Goal: Task Accomplishment & Management: Understand process/instructions

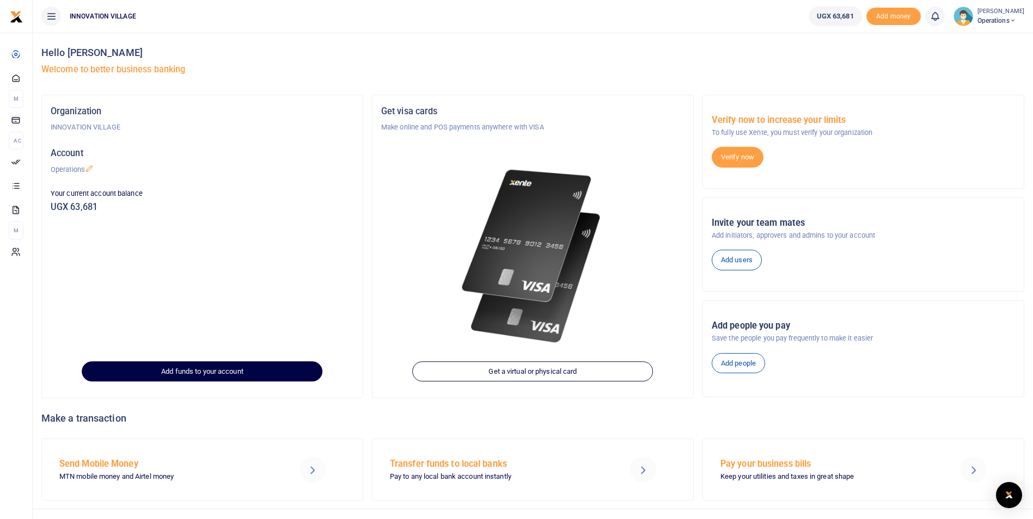
click at [187, 369] on link "Add funds to your account" at bounding box center [202, 372] width 241 height 21
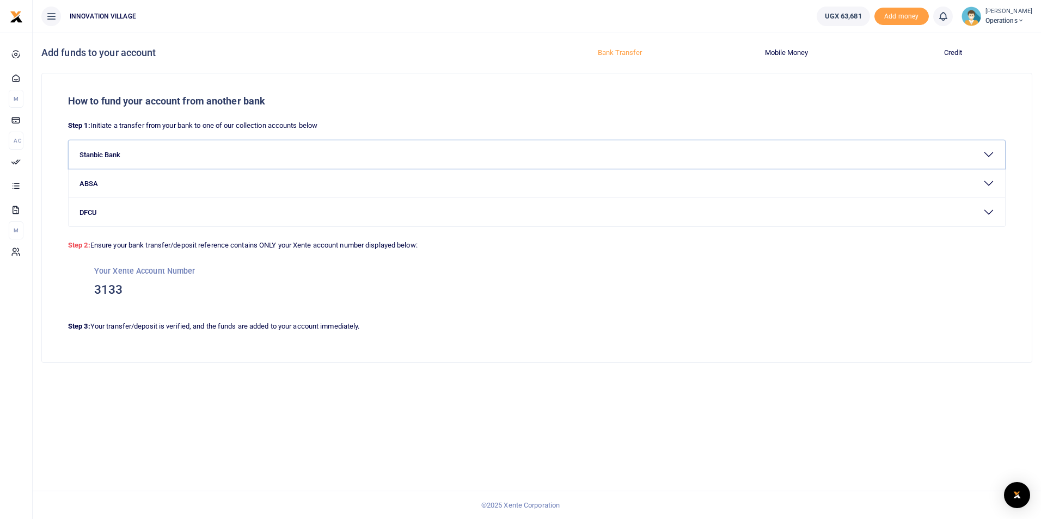
click at [105, 154] on button "Stanbic Bank" at bounding box center [537, 154] width 937 height 28
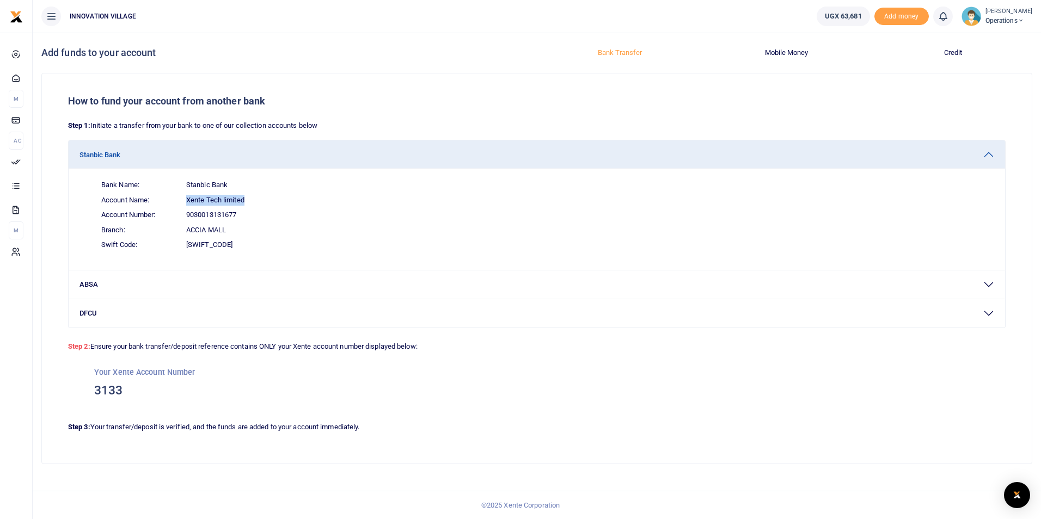
drag, startPoint x: 187, startPoint y: 199, endPoint x: 249, endPoint y: 204, distance: 61.7
click at [249, 204] on span "Account Name: Xente Tech limited" at bounding box center [544, 200] width 902 height 15
copy span "Xente Tech limited"
drag, startPoint x: 186, startPoint y: 216, endPoint x: 239, endPoint y: 215, distance: 52.8
click at [239, 215] on span "Account Number: 9030013131677" at bounding box center [544, 214] width 902 height 15
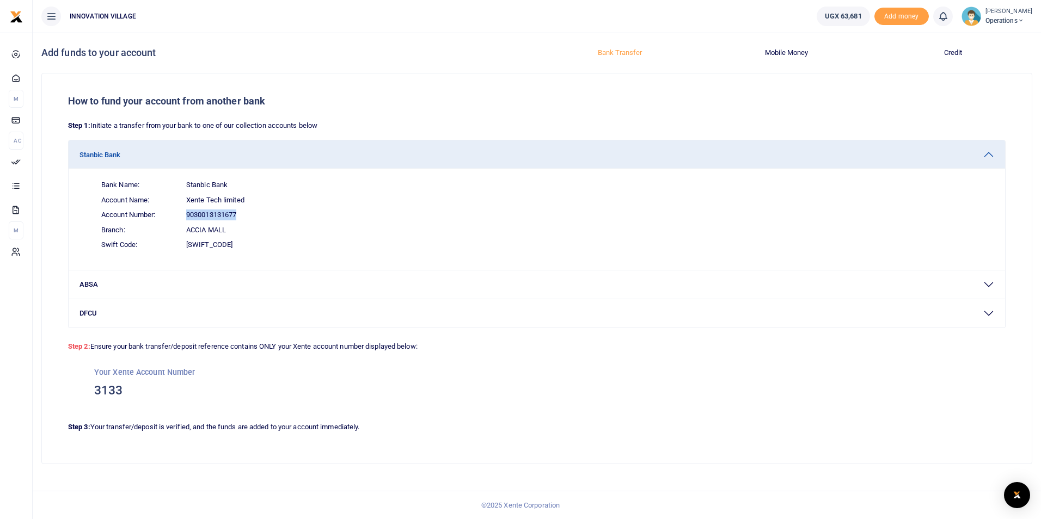
copy span "9030013131677"
